Goal: Obtain resource: Download file/media

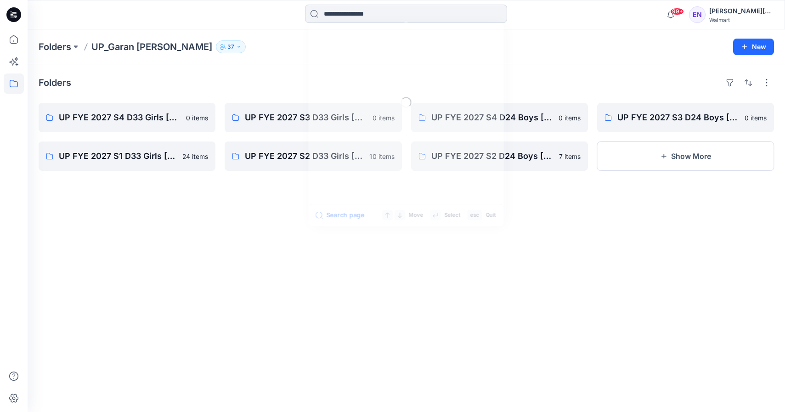
click at [352, 12] on input at bounding box center [406, 14] width 202 height 18
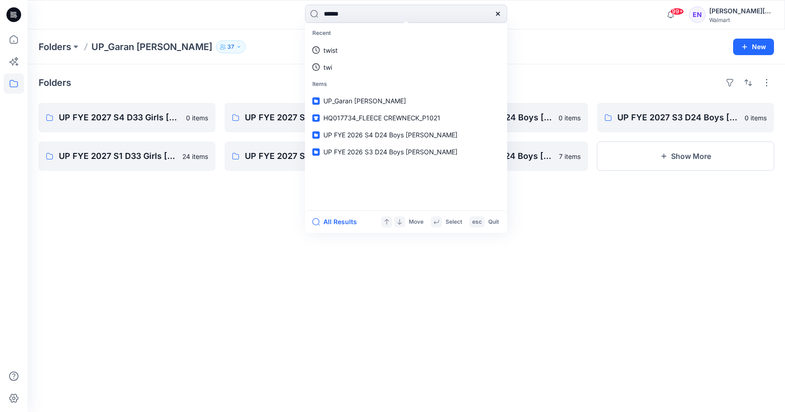
type input "*******"
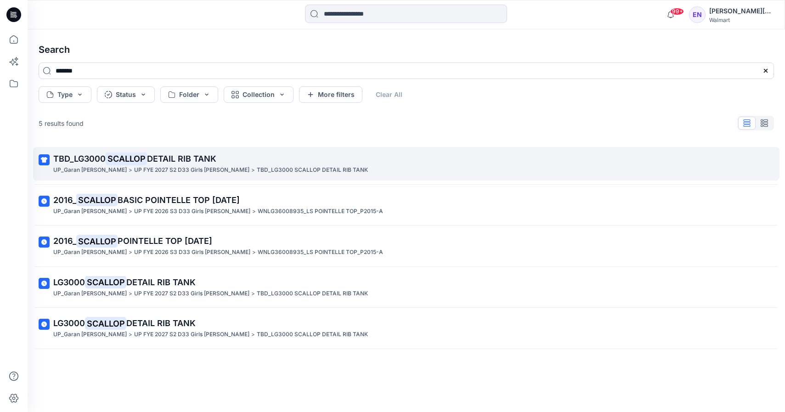
click at [46, 160] on icon at bounding box center [44, 159] width 11 height 11
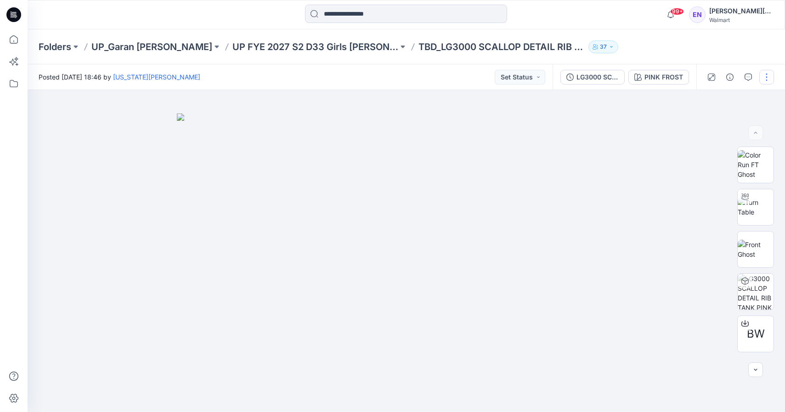
click at [770, 73] on button "button" at bounding box center [766, 77] width 15 height 15
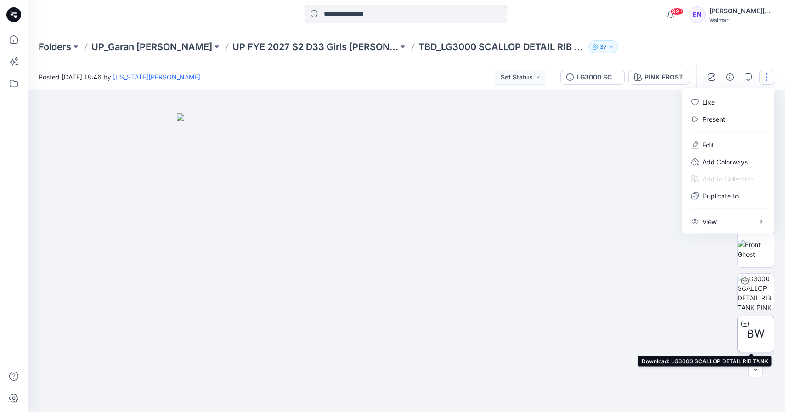
click at [746, 323] on div at bounding box center [745, 323] width 15 height 15
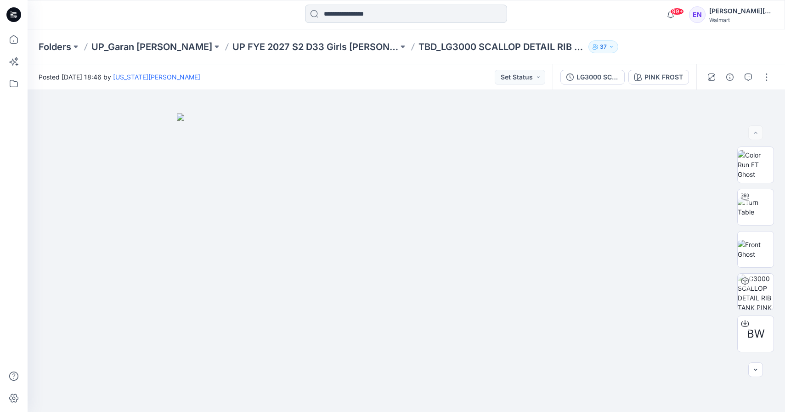
click at [382, 16] on input at bounding box center [406, 14] width 202 height 18
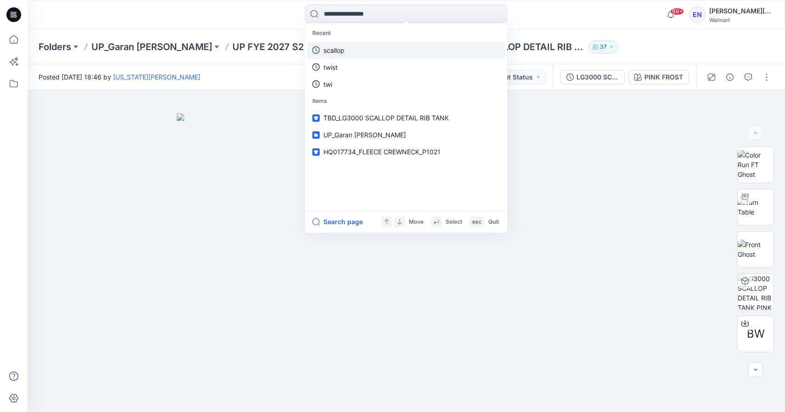
click at [318, 50] on icon at bounding box center [315, 49] width 7 height 7
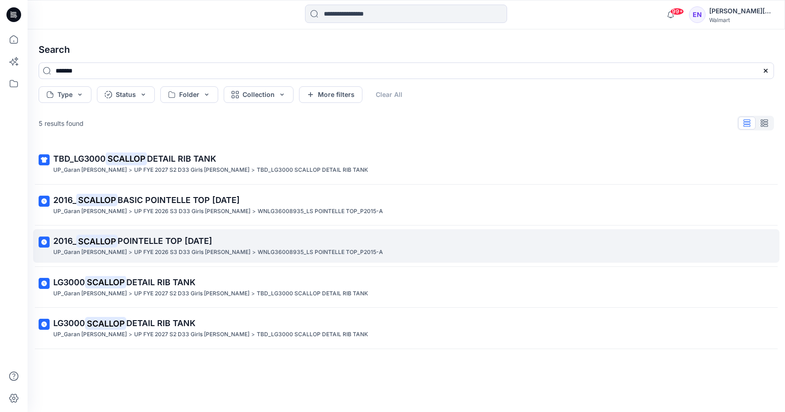
click at [167, 240] on span "POINTELLE TOP [DATE]" at bounding box center [165, 241] width 95 height 10
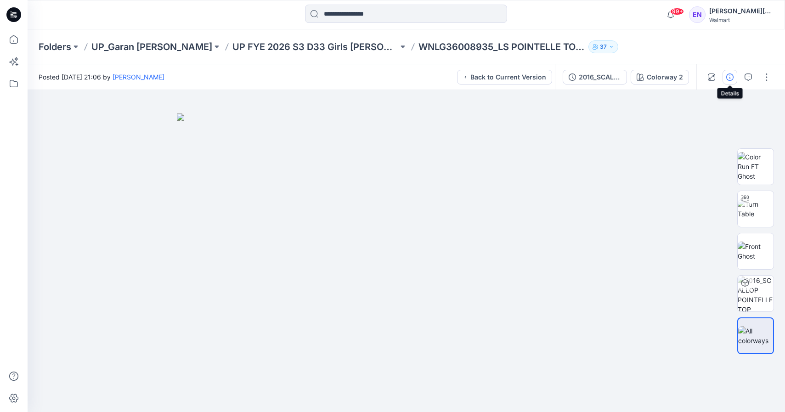
click at [729, 79] on icon "button" at bounding box center [729, 76] width 7 height 7
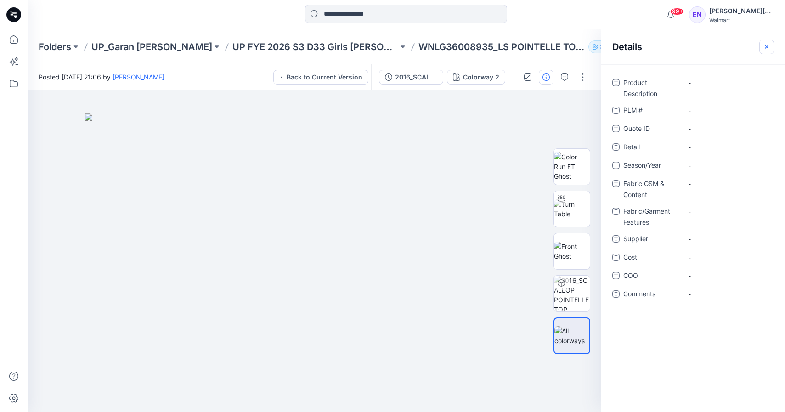
click at [769, 50] on icon "button" at bounding box center [766, 46] width 7 height 7
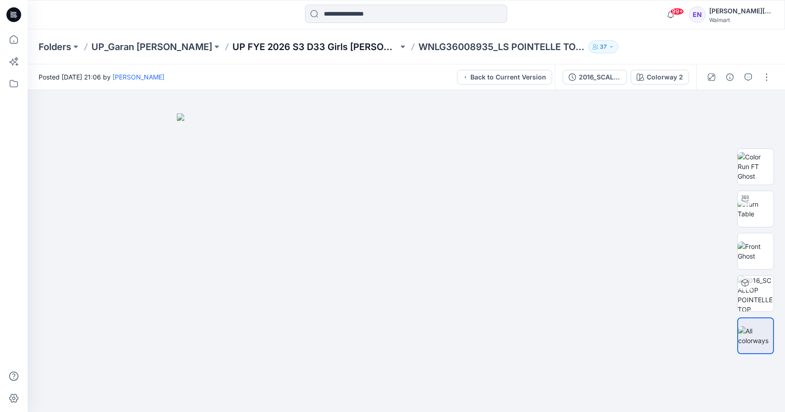
click at [276, 46] on p "UP FYE 2026 S3 D33 Girls [PERSON_NAME]" at bounding box center [315, 46] width 166 height 13
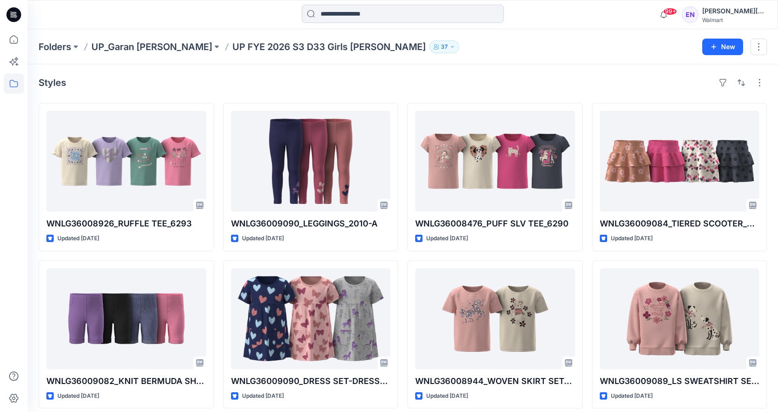
click at [372, 11] on input at bounding box center [403, 14] width 202 height 18
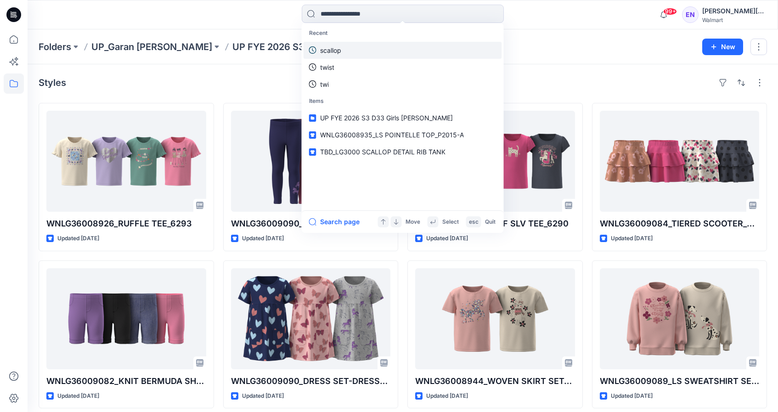
click at [348, 52] on link "scallop" at bounding box center [403, 50] width 198 height 17
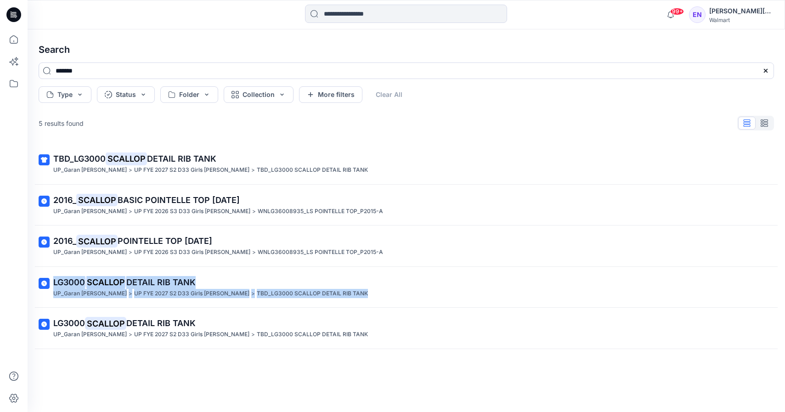
click at [154, 277] on span "DETAIL RIB TANK" at bounding box center [160, 282] width 69 height 10
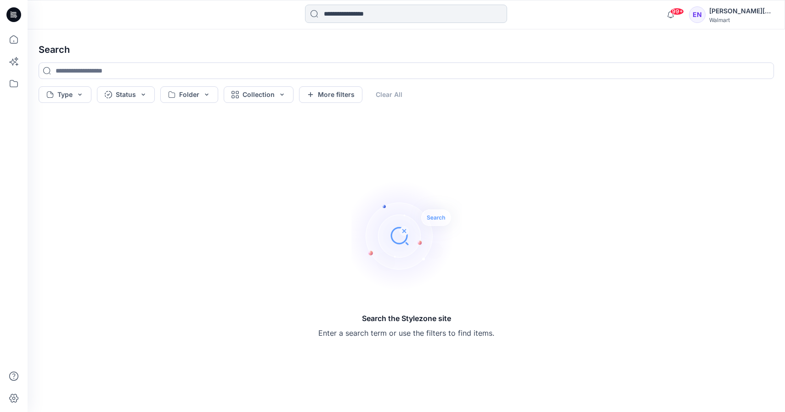
click at [435, 13] on input at bounding box center [406, 14] width 202 height 18
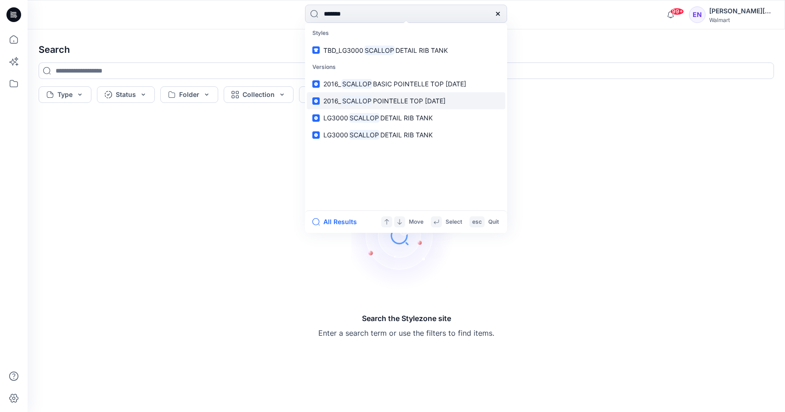
type input "*******"
click at [329, 98] on span "2016_" at bounding box center [331, 101] width 17 height 8
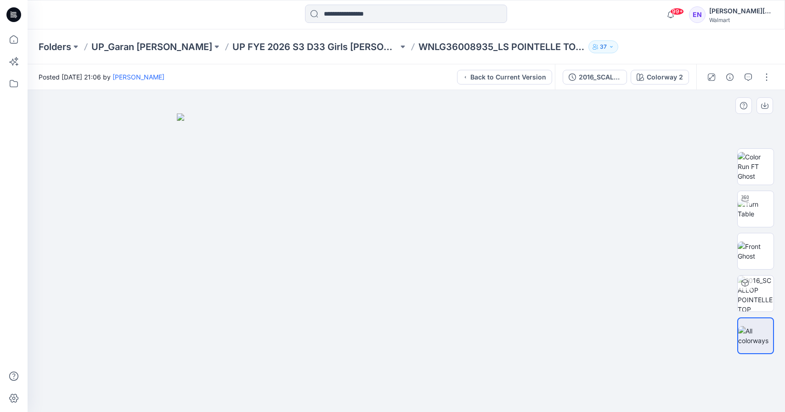
click at [361, 28] on div "99+ Notifications [PERSON_NAME] has updated HQ022268 WN BG SS PUFF SLEEVE BODYS…" at bounding box center [406, 14] width 757 height 29
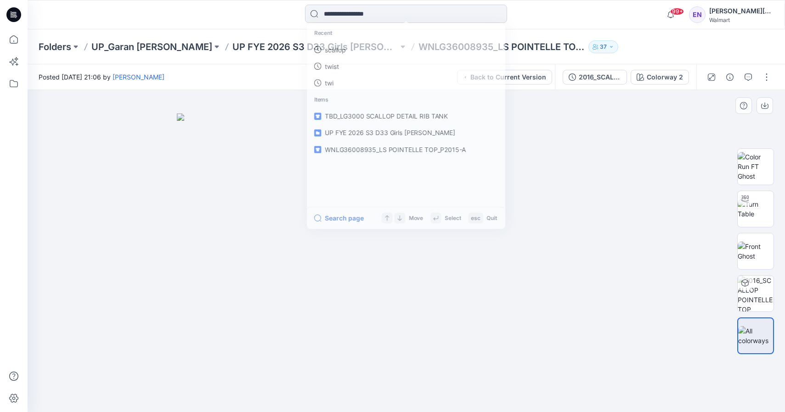
click at [362, 12] on input at bounding box center [406, 14] width 202 height 18
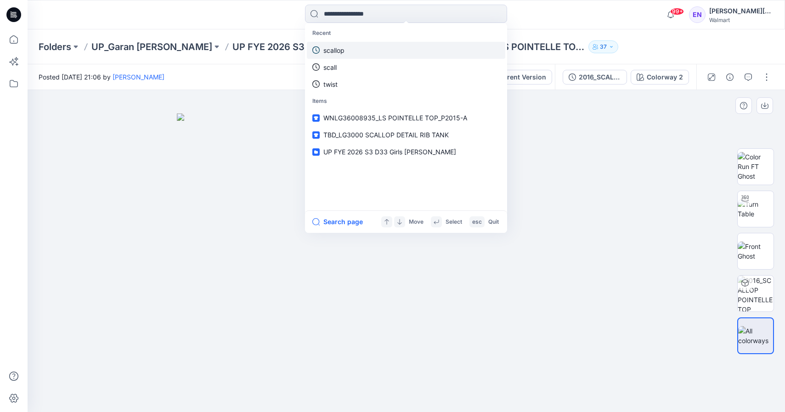
click at [367, 45] on link "scallop" at bounding box center [406, 50] width 198 height 17
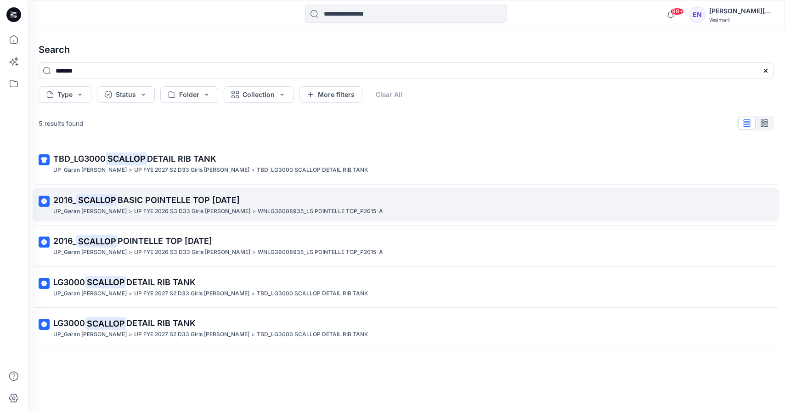
click at [204, 202] on span "BASIC POINTELLE TOP [DATE]" at bounding box center [179, 200] width 122 height 10
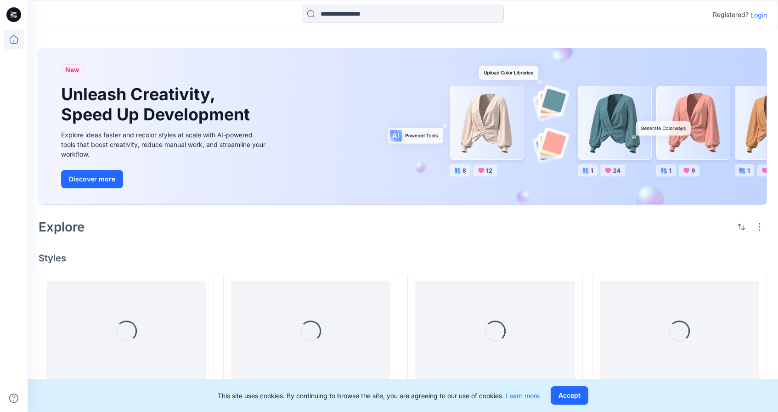
click at [756, 17] on p "Login" at bounding box center [758, 15] width 17 height 10
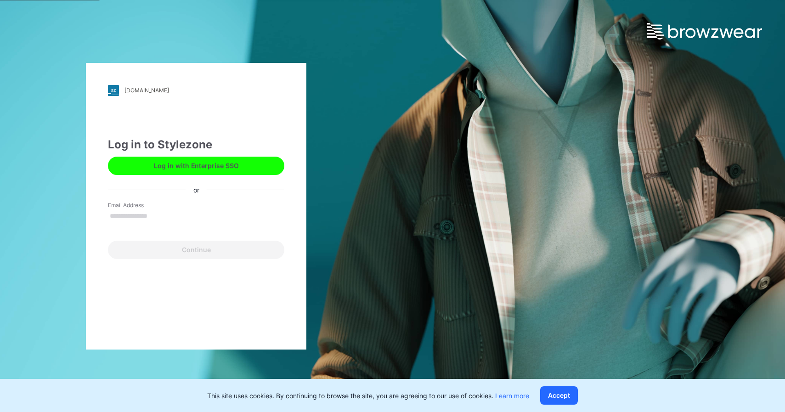
click at [165, 216] on input "Email Address" at bounding box center [196, 216] width 176 height 14
type input "**********"
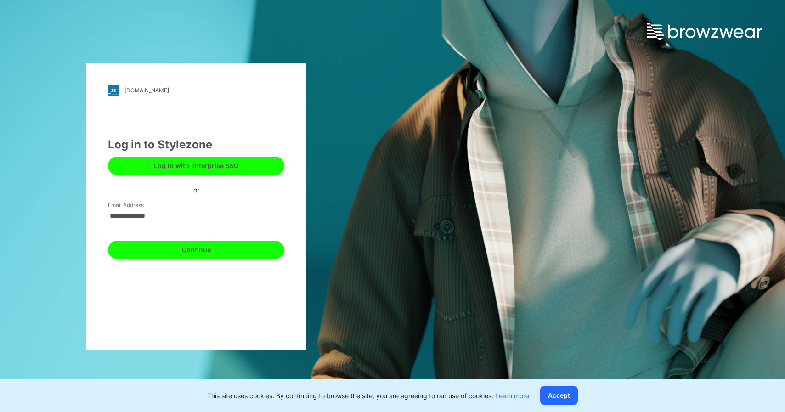
click at [169, 242] on button "Continue" at bounding box center [196, 250] width 176 height 18
click at [208, 248] on button "Continue" at bounding box center [196, 250] width 176 height 18
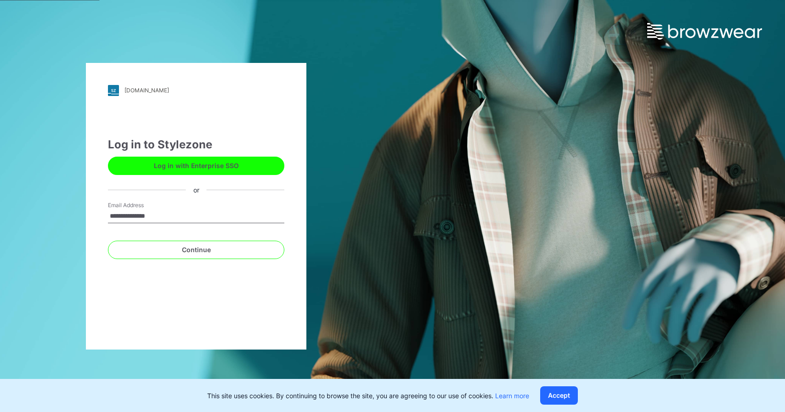
drag, startPoint x: 435, startPoint y: 229, endPoint x: 409, endPoint y: 226, distance: 26.8
click at [435, 229] on div "**********" at bounding box center [392, 206] width 785 height 412
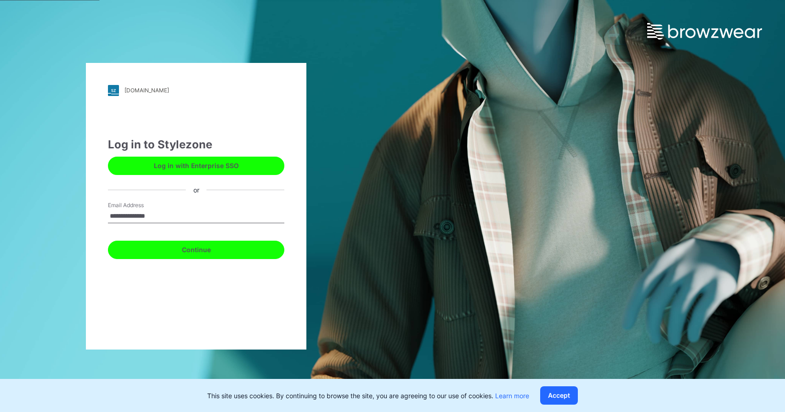
click at [235, 248] on button "Continue" at bounding box center [196, 250] width 176 height 18
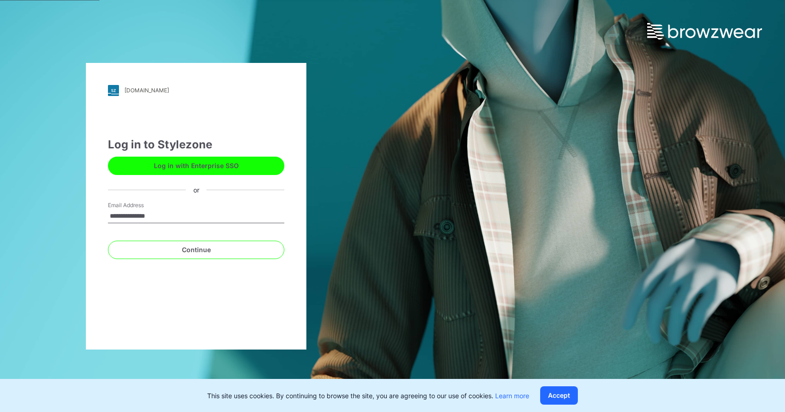
click at [228, 164] on button "Log in with Enterprise SSO" at bounding box center [196, 166] width 176 height 18
click at [216, 220] on input "Email Address" at bounding box center [196, 216] width 176 height 14
type input "**********"
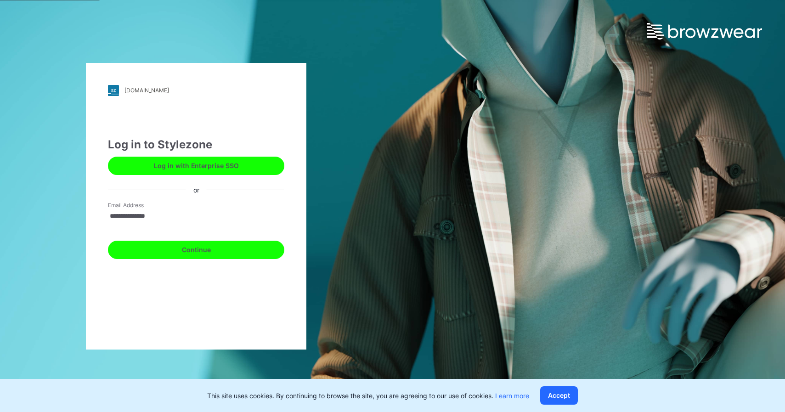
click at [174, 242] on button "Continue" at bounding box center [196, 250] width 176 height 18
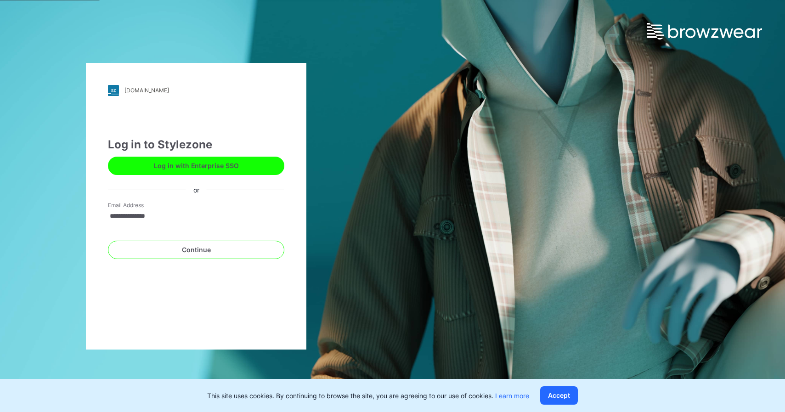
click at [575, 391] on button "Accept" at bounding box center [559, 395] width 38 height 18
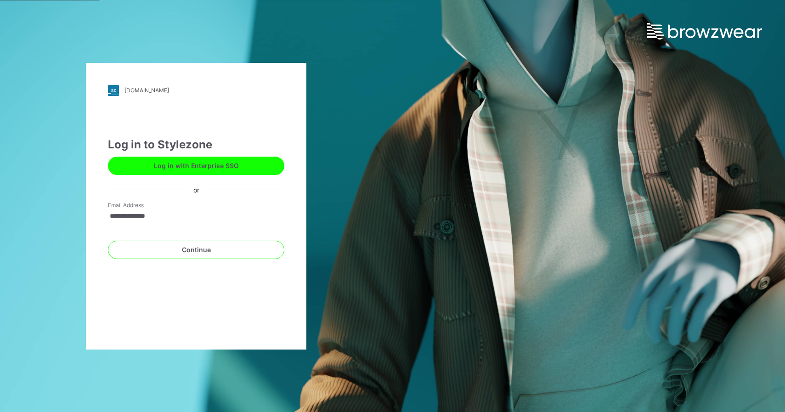
click at [255, 165] on button "Log in with Enterprise SSO" at bounding box center [196, 166] width 176 height 18
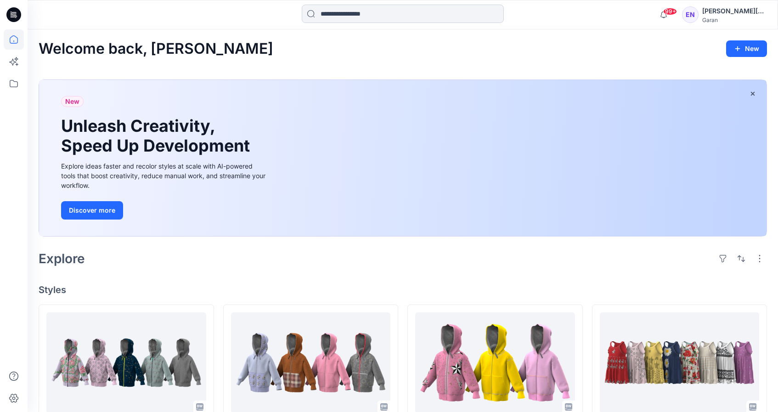
click at [417, 19] on input at bounding box center [403, 14] width 202 height 18
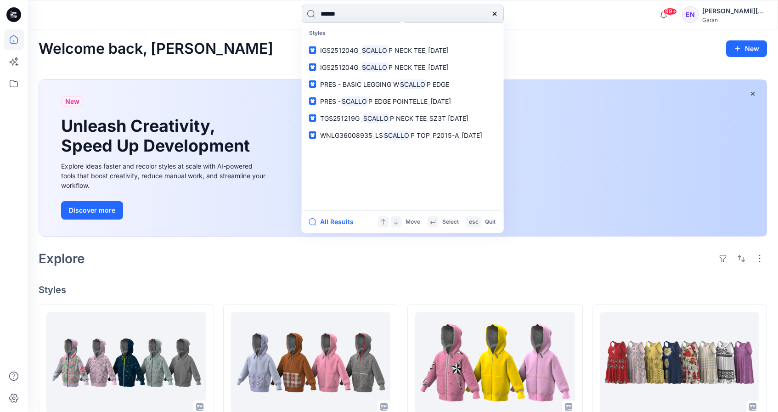
type input "*******"
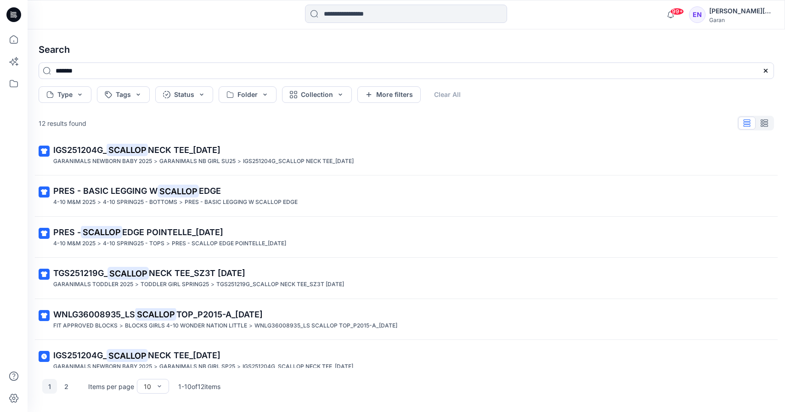
scroll to position [64, 0]
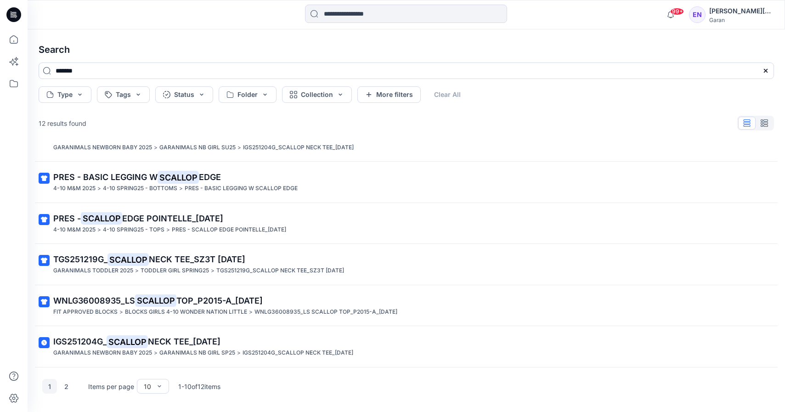
click at [210, 254] on span "NECK TEE_SZ3T [DATE]" at bounding box center [197, 259] width 96 height 10
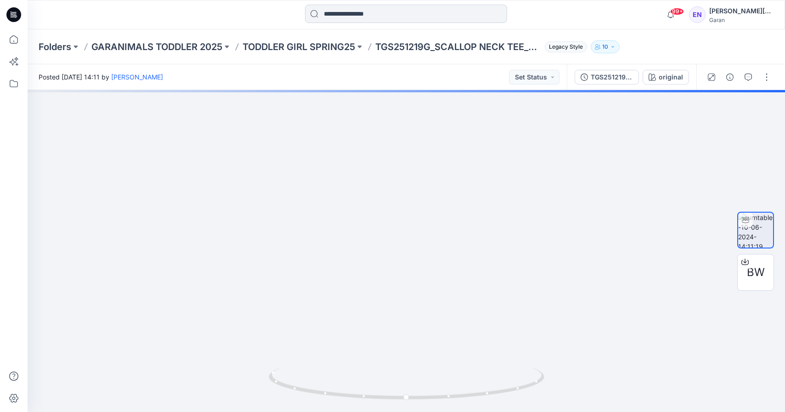
click at [356, 12] on input at bounding box center [406, 14] width 202 height 18
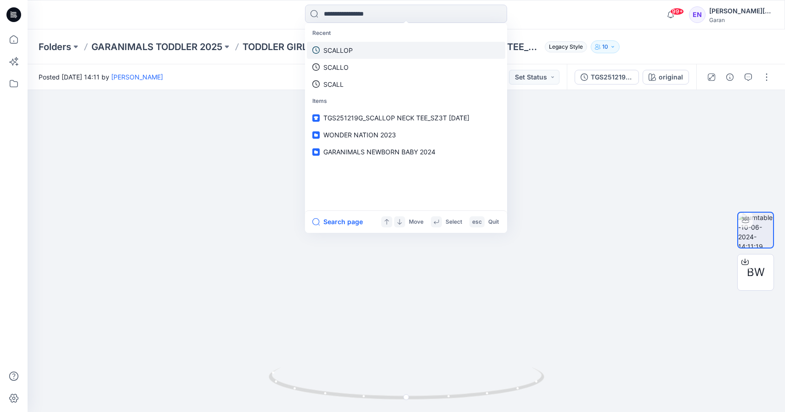
click at [363, 54] on link "SCALLOP" at bounding box center [406, 50] width 198 height 17
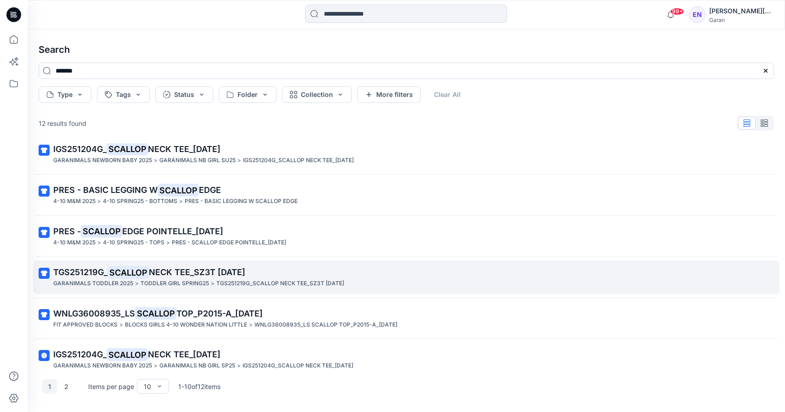
scroll to position [186, 0]
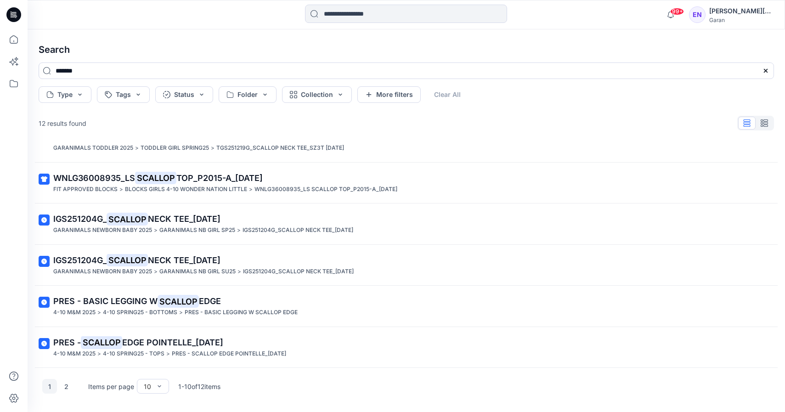
click at [226, 175] on span "TOP_P2015-A_[DATE]" at bounding box center [219, 178] width 86 height 10
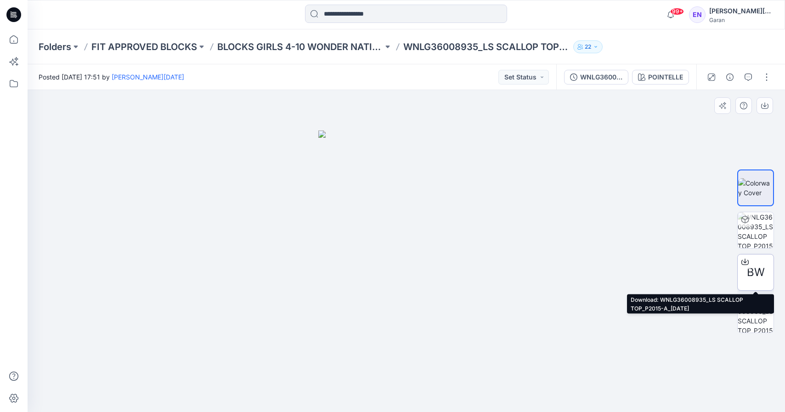
click at [740, 262] on div at bounding box center [745, 261] width 15 height 15
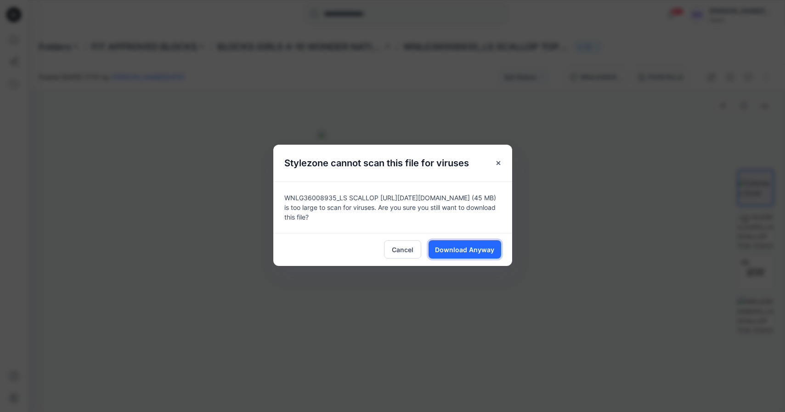
click at [443, 247] on span "Download Anyway" at bounding box center [464, 250] width 59 height 10
